Goal: Check status: Check status

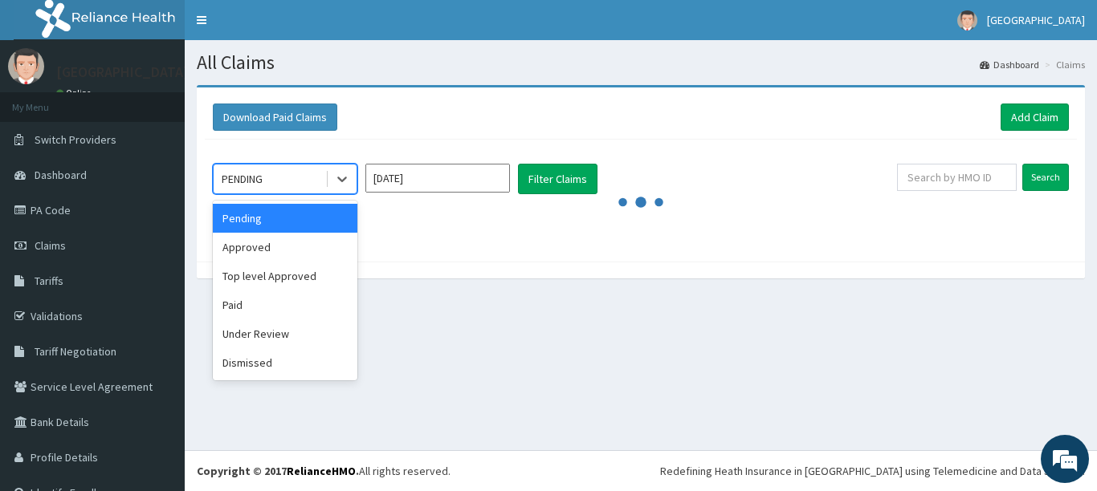
click at [316, 176] on div "PENDING" at bounding box center [270, 179] width 112 height 26
click at [304, 252] on div "Approved" at bounding box center [285, 247] width 145 height 29
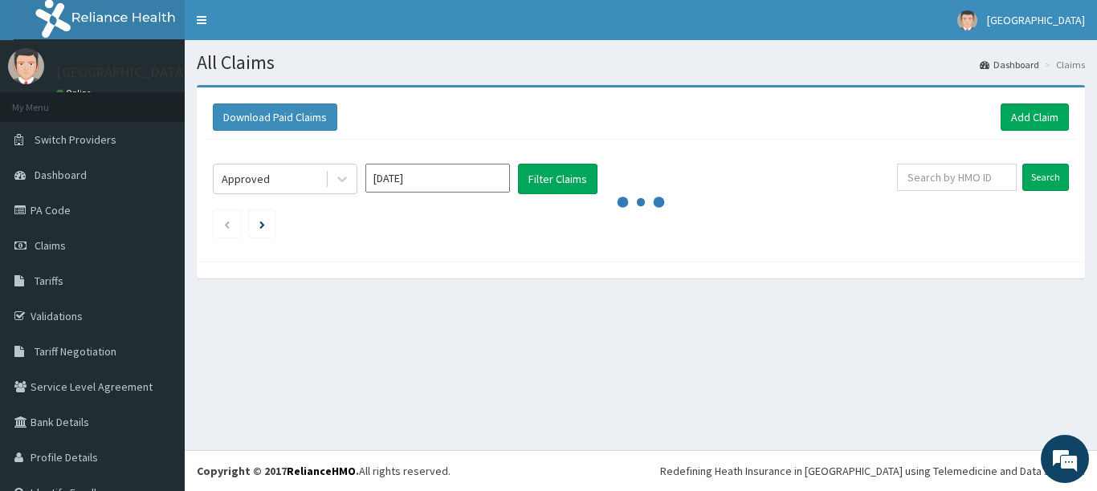
drag, startPoint x: 546, startPoint y: 173, endPoint x: 525, endPoint y: 214, distance: 46.0
click at [525, 214] on ul at bounding box center [641, 223] width 856 height 27
click at [547, 182] on button "Filter Claims" at bounding box center [558, 179] width 80 height 31
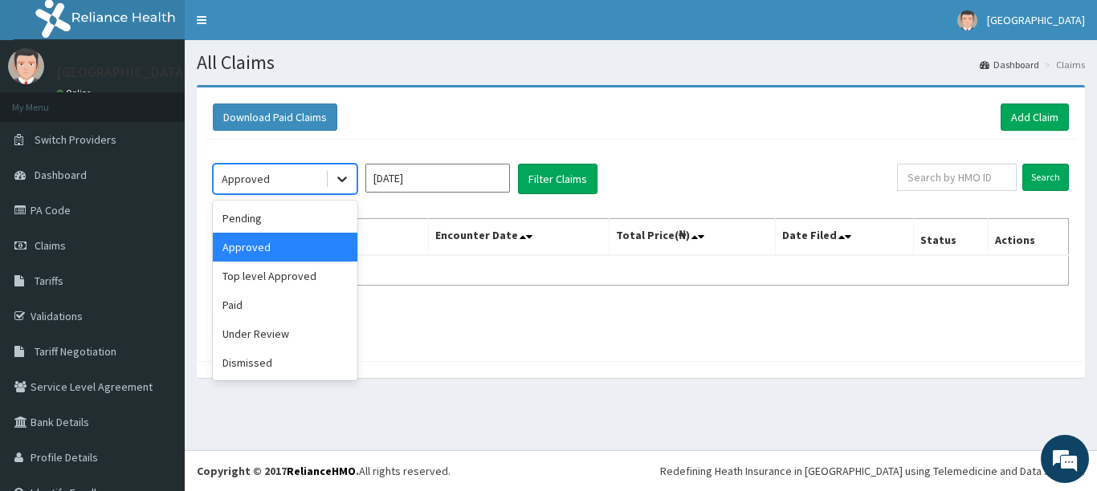
click at [340, 179] on icon at bounding box center [342, 180] width 10 height 6
click at [317, 286] on div "Top level Approved" at bounding box center [285, 276] width 145 height 29
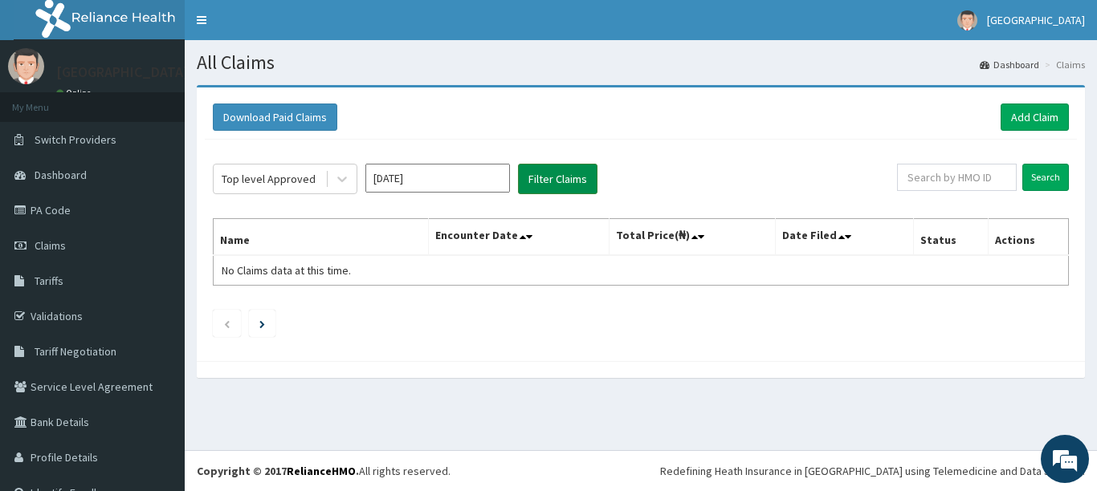
click at [552, 184] on button "Filter Claims" at bounding box center [558, 179] width 80 height 31
click at [550, 172] on button "Filter Claims" at bounding box center [558, 179] width 80 height 31
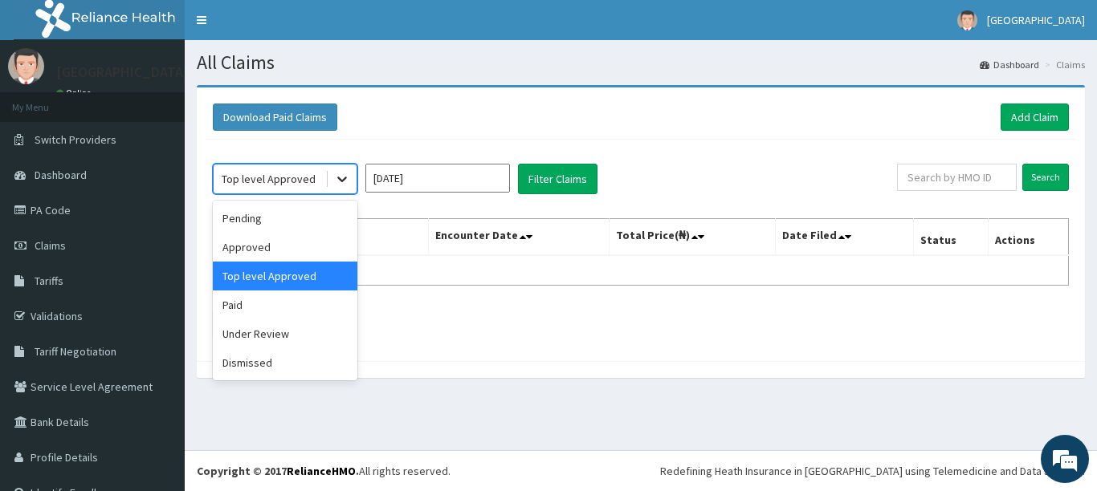
click at [341, 186] on icon at bounding box center [342, 179] width 16 height 16
click at [304, 295] on div "Paid" at bounding box center [285, 305] width 145 height 29
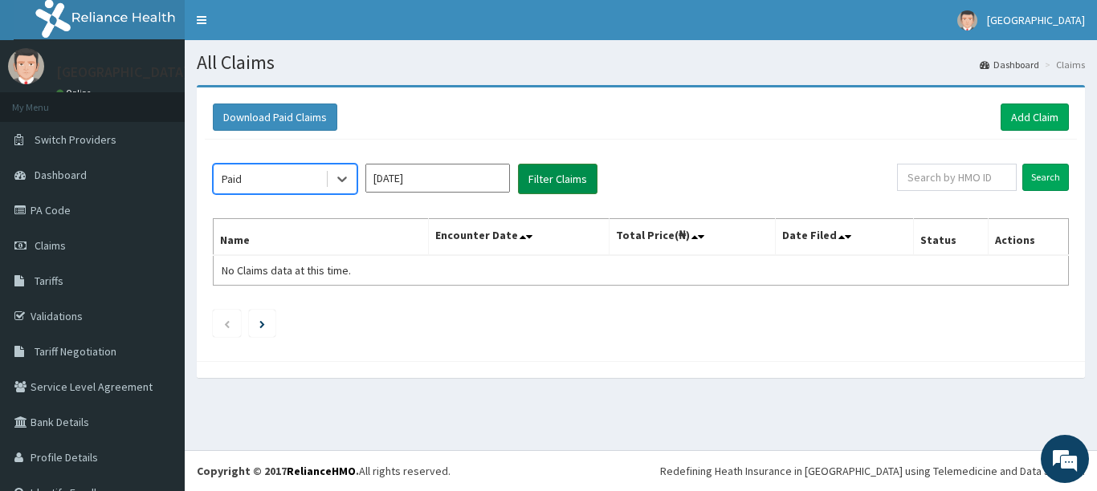
click at [548, 178] on button "Filter Claims" at bounding box center [558, 179] width 80 height 31
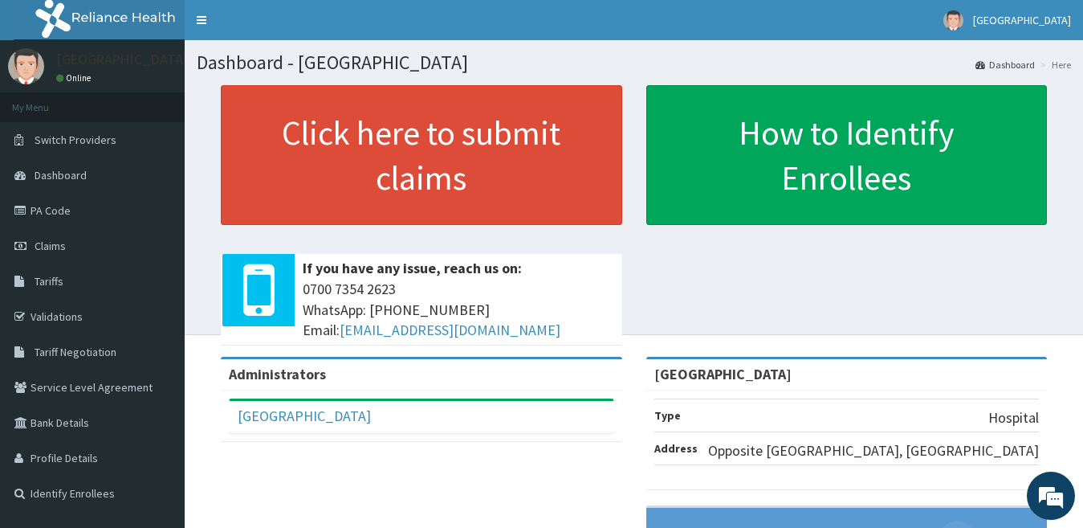
click at [95, 239] on link "Claims" at bounding box center [92, 245] width 185 height 35
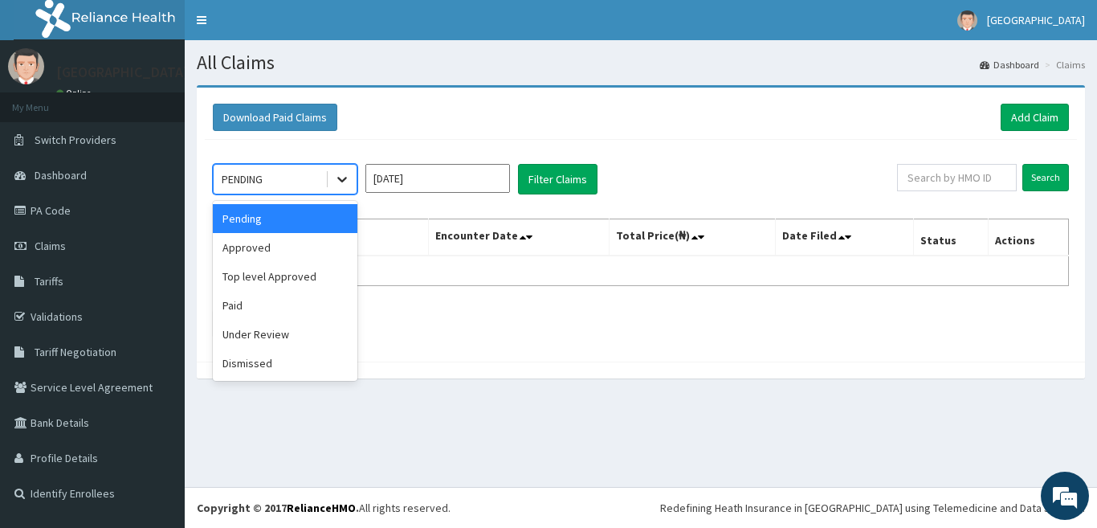
click at [344, 173] on icon at bounding box center [342, 179] width 16 height 16
click at [309, 243] on div "Approved" at bounding box center [285, 247] width 145 height 29
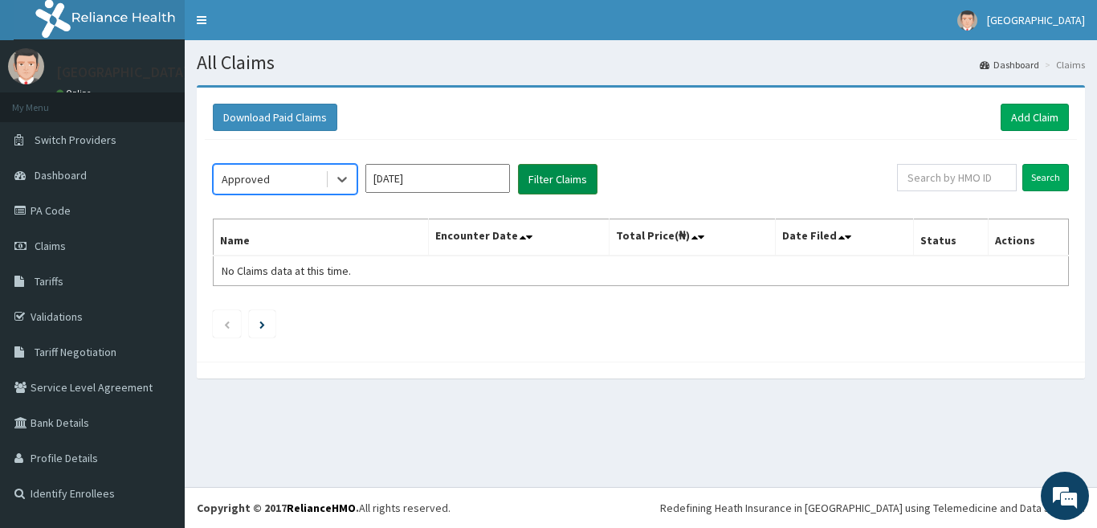
click at [543, 176] on button "Filter Claims" at bounding box center [558, 179] width 80 height 31
